Goal: Task Accomplishment & Management: Use online tool/utility

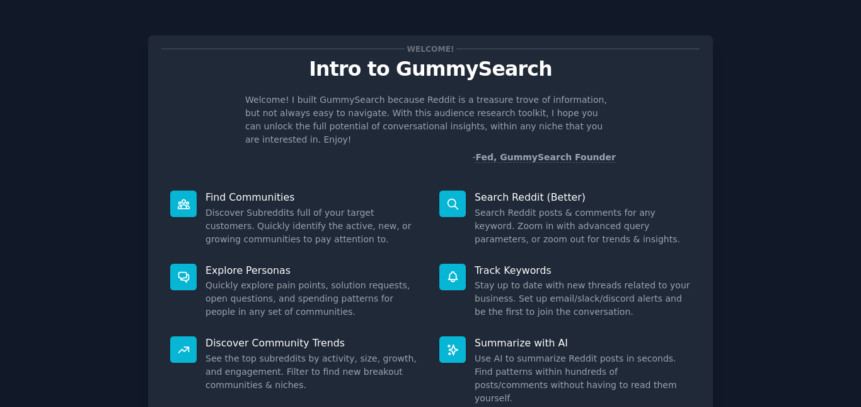
scroll to position [87, 0]
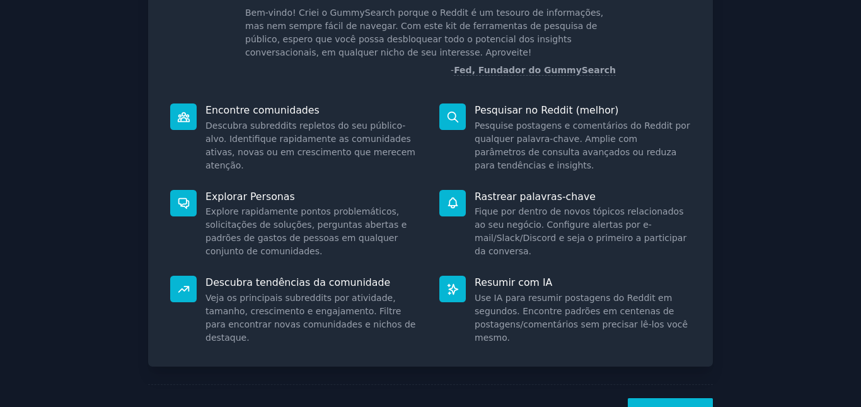
click at [786, 177] on div "Bem-vindo! Introdução ao GummySearch Bem-vindo! Criei o GummySearch porque o Re…" at bounding box center [431, 186] width 826 height 511
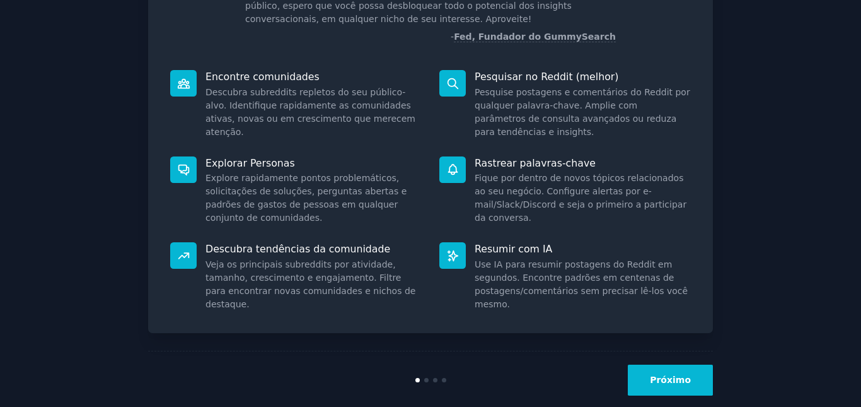
scroll to position [140, 0]
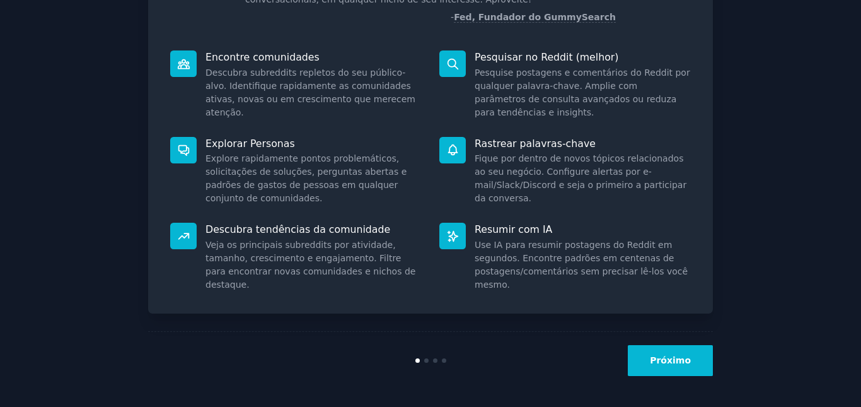
click at [678, 363] on font "Próximo" at bounding box center [670, 360] width 41 height 10
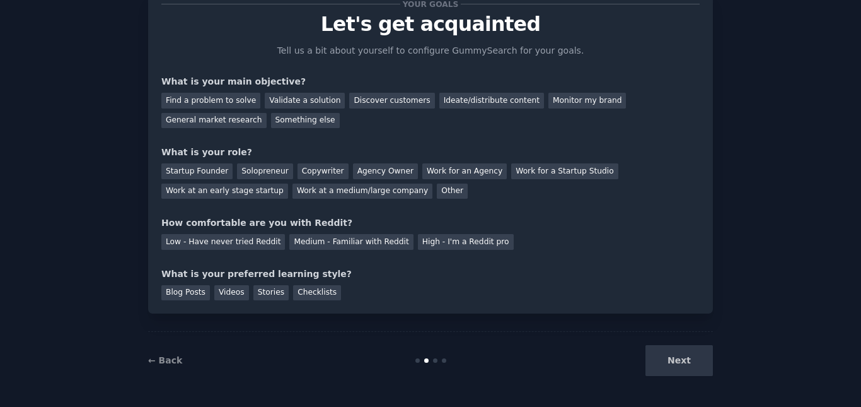
scroll to position [58, 0]
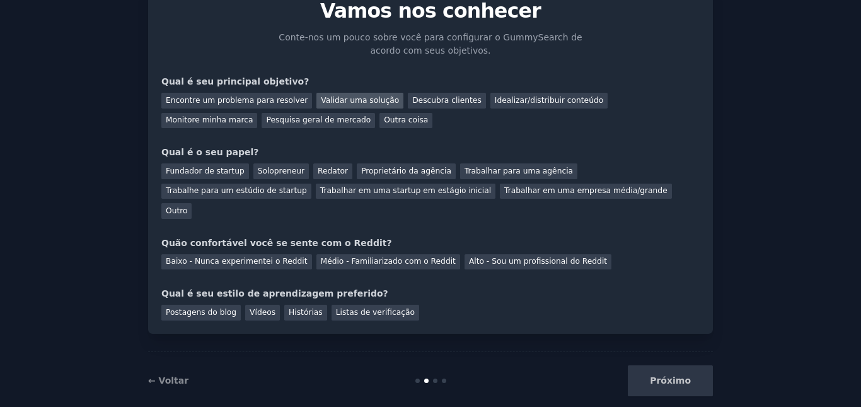
click at [366, 103] on font "Validar uma solução" at bounding box center [360, 100] width 78 height 9
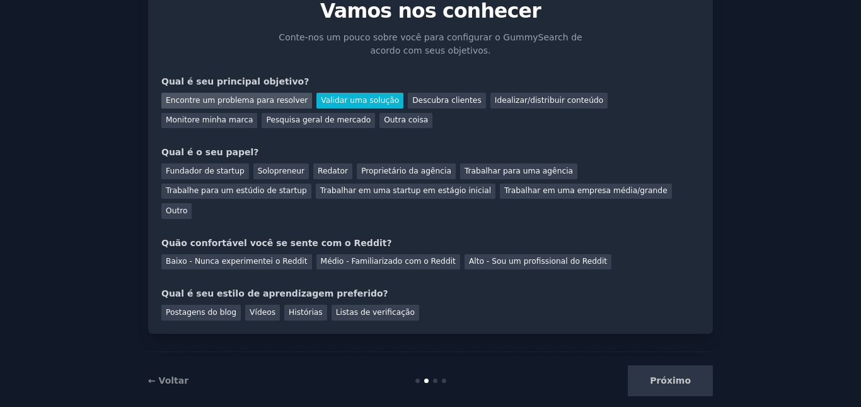
click at [275, 99] on font "Encontre um problema para resolver" at bounding box center [237, 100] width 142 height 9
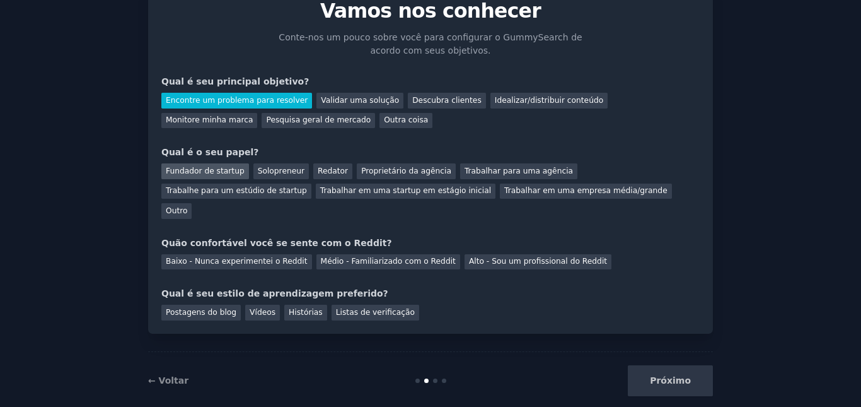
click at [228, 172] on font "Fundador de startup" at bounding box center [205, 170] width 79 height 9
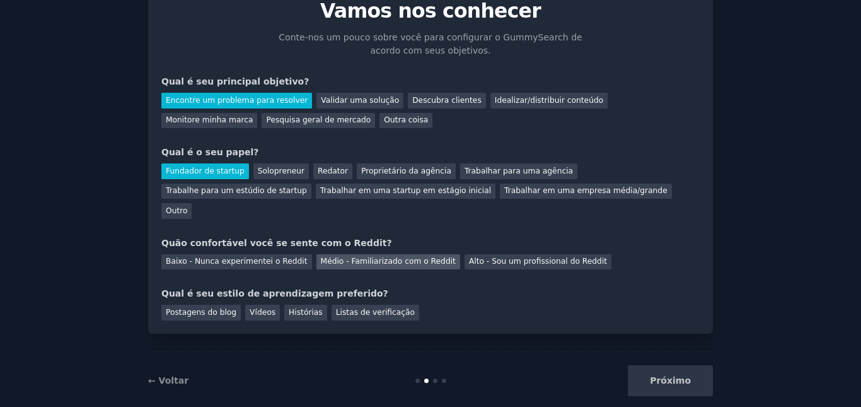
click at [414, 257] on font "Médio - Familiarizado com o Reddit" at bounding box center [388, 261] width 135 height 9
click at [256, 308] on font "Vídeos" at bounding box center [263, 312] width 26 height 9
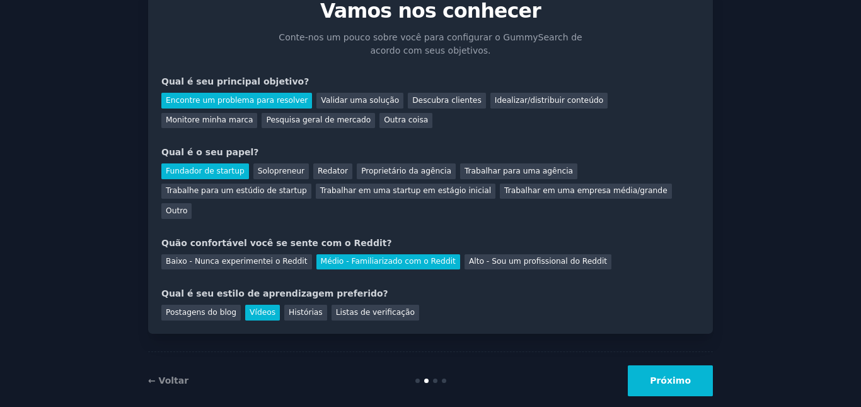
click at [668, 375] on font "Próximo" at bounding box center [670, 380] width 41 height 10
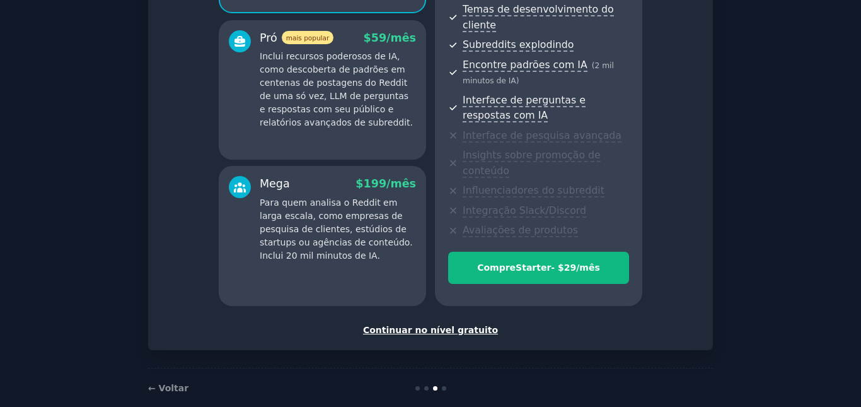
scroll to position [242, 0]
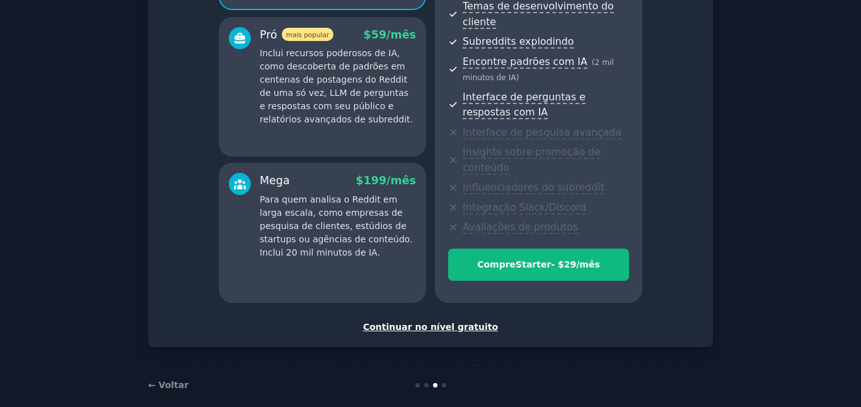
click at [455, 322] on font "Continuar no nível gratuito" at bounding box center [430, 327] width 135 height 10
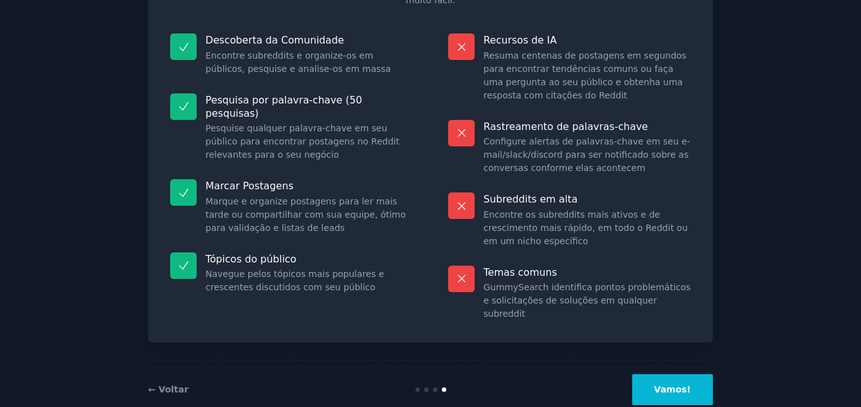
scroll to position [137, 0]
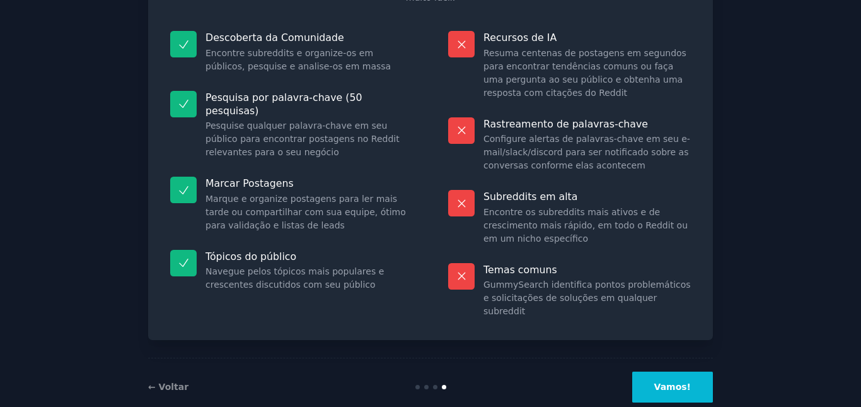
click at [703, 371] on button "Vamos!" at bounding box center [672, 386] width 81 height 31
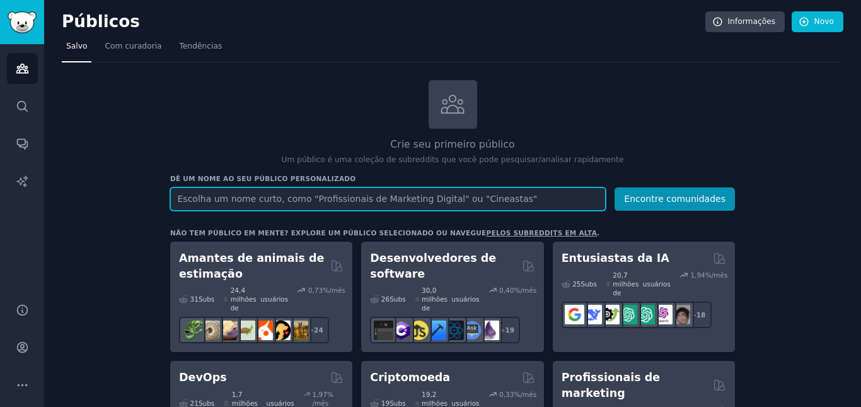
click at [218, 199] on input "text" at bounding box center [388, 198] width 436 height 23
type input "F"
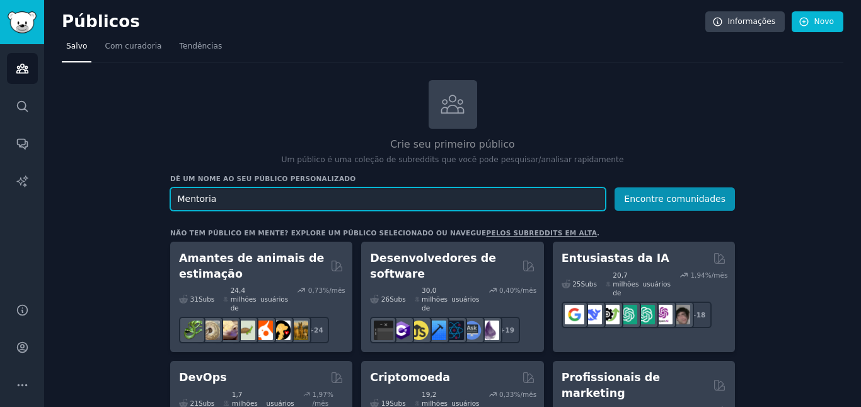
click at [216, 202] on input "Mentoria" at bounding box center [388, 198] width 436 height 23
click at [615, 187] on button "Encontre comunidades" at bounding box center [675, 198] width 120 height 23
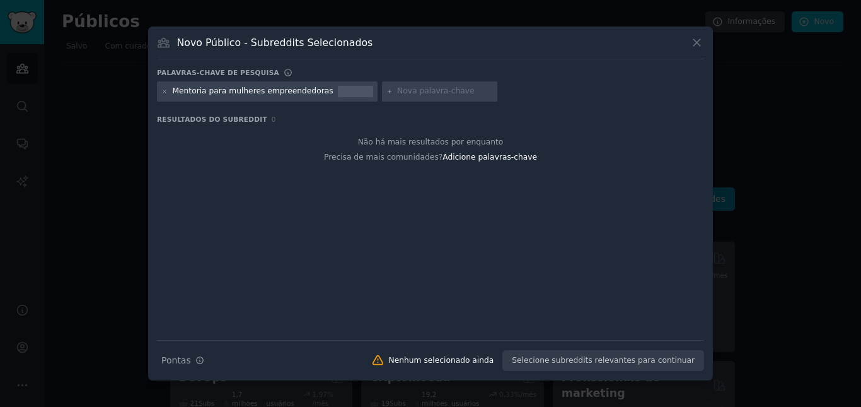
click at [699, 45] on icon at bounding box center [697, 43] width 7 height 7
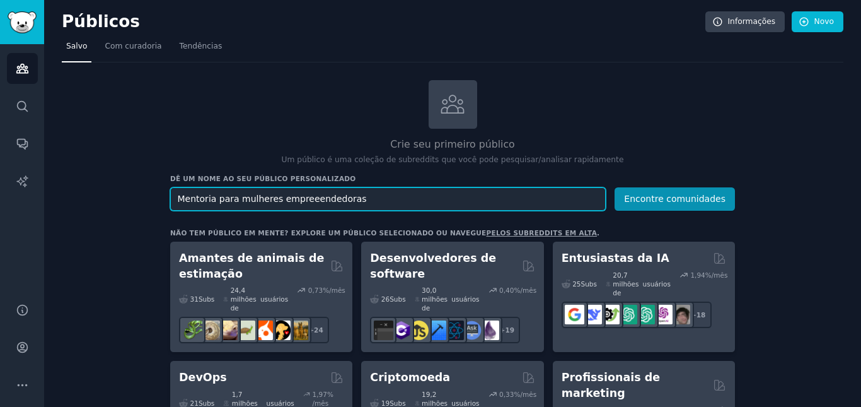
drag, startPoint x: 333, startPoint y: 201, endPoint x: 347, endPoint y: 201, distance: 14.5
click at [347, 201] on input "Mentoria para mulheres empreeendedoras" at bounding box center [388, 198] width 436 height 23
type input "Mentoria para mulheres"
click at [615, 187] on button "Encontre comunidades" at bounding box center [675, 198] width 120 height 23
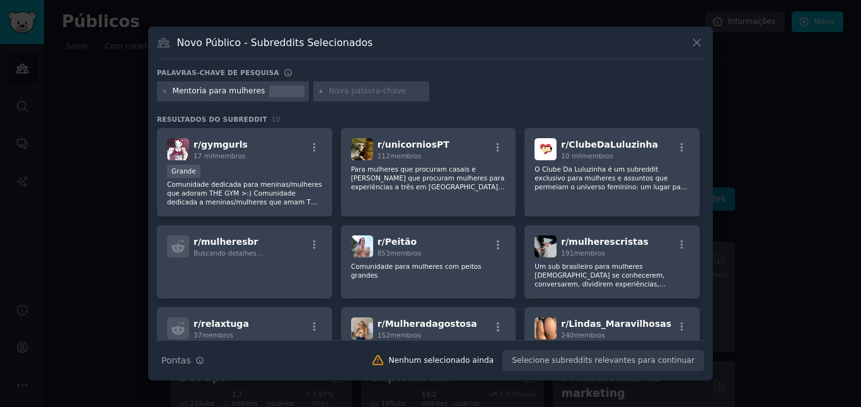
click at [253, 95] on font "Mentoria para mulheres" at bounding box center [219, 90] width 93 height 9
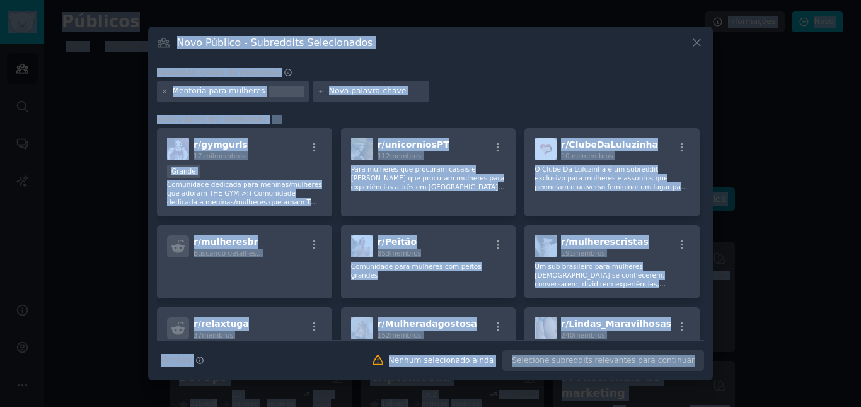
click at [253, 95] on font "Mentoria para mulheres" at bounding box center [219, 90] width 93 height 9
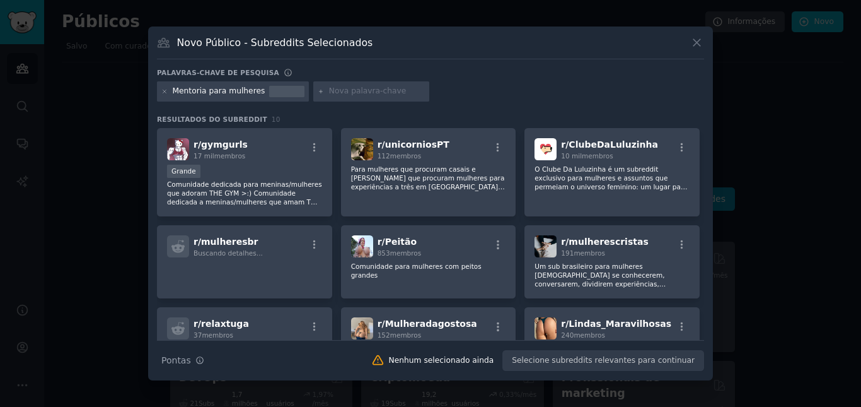
click at [231, 90] on font "Mentoria para mulheres" at bounding box center [219, 90] width 93 height 9
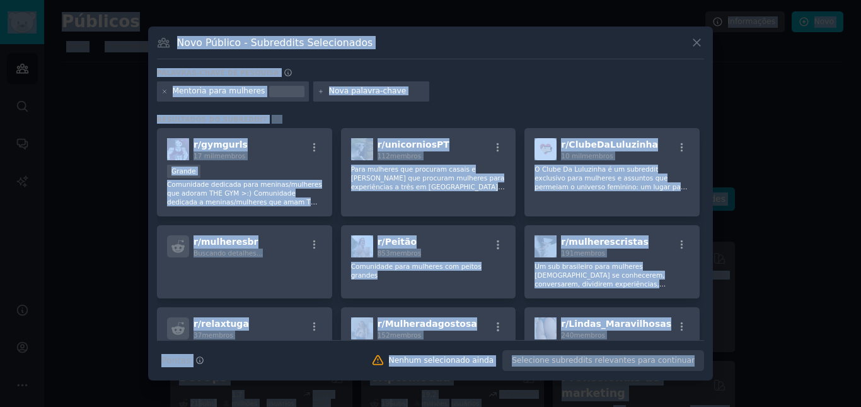
click at [448, 107] on div "Palavras-chave de pesquisa Mentoria para mulheres Resultados do Subreddit 10 r/…" at bounding box center [430, 219] width 547 height 303
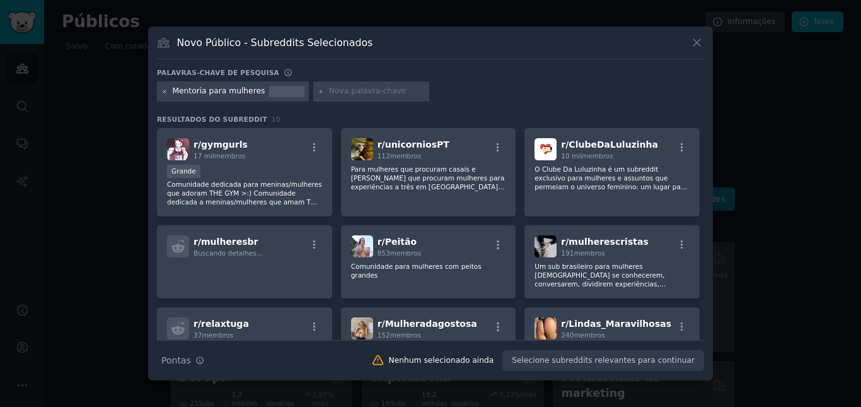
click at [164, 91] on icon at bounding box center [164, 91] width 7 height 7
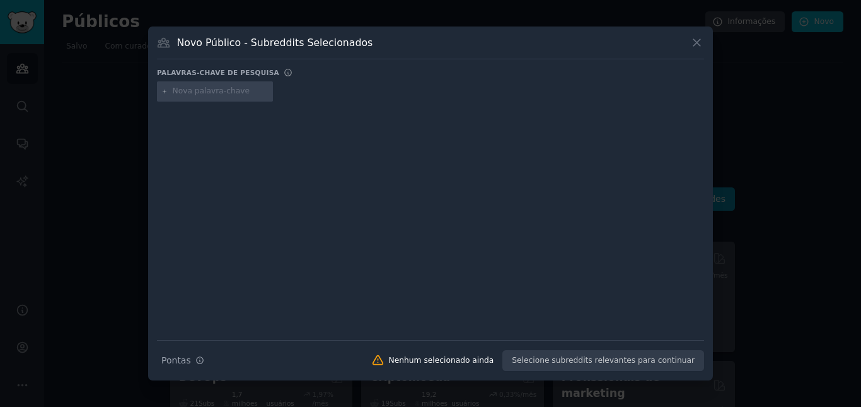
click at [201, 90] on input "text" at bounding box center [221, 91] width 96 height 11
type input "D"
type input "Business Intelligence"
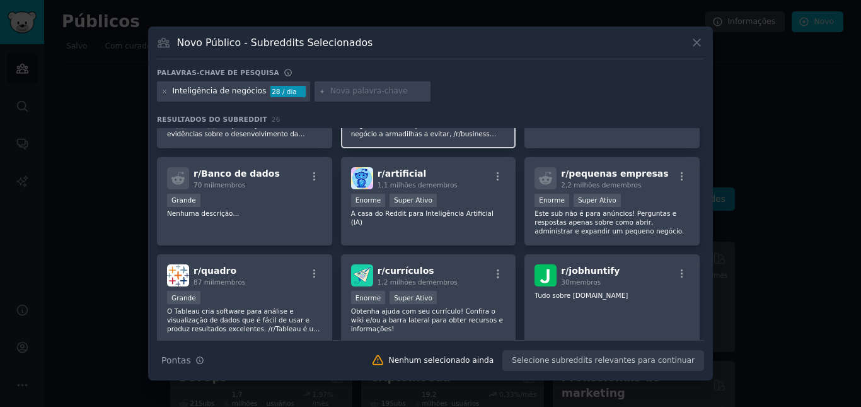
scroll to position [167, 0]
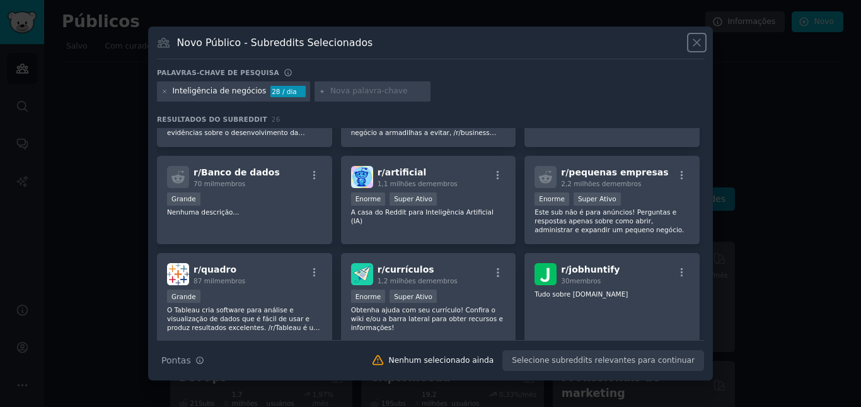
click at [703, 37] on icon at bounding box center [696, 42] width 13 height 13
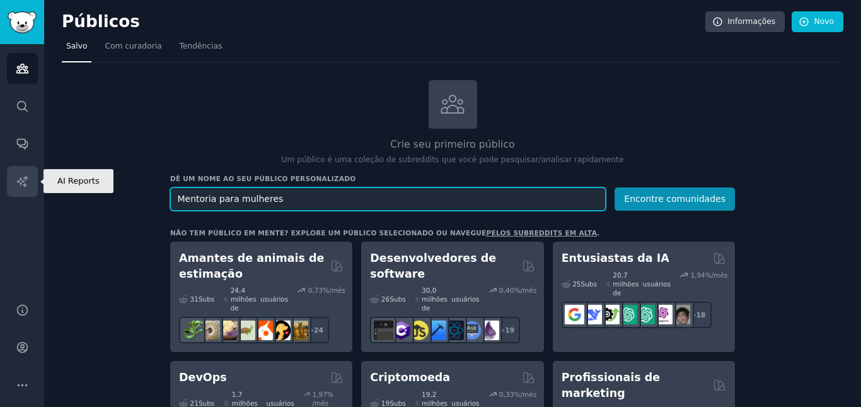
drag, startPoint x: 291, startPoint y: 198, endPoint x: 19, endPoint y: 168, distance: 274.0
click at [19, 168] on div "AI Reports Públicos Procurar Conversas Relatórios de IA Ajuda Conta Mais Públic…" at bounding box center [430, 203] width 861 height 407
